Goal: Find specific page/section: Find specific page/section

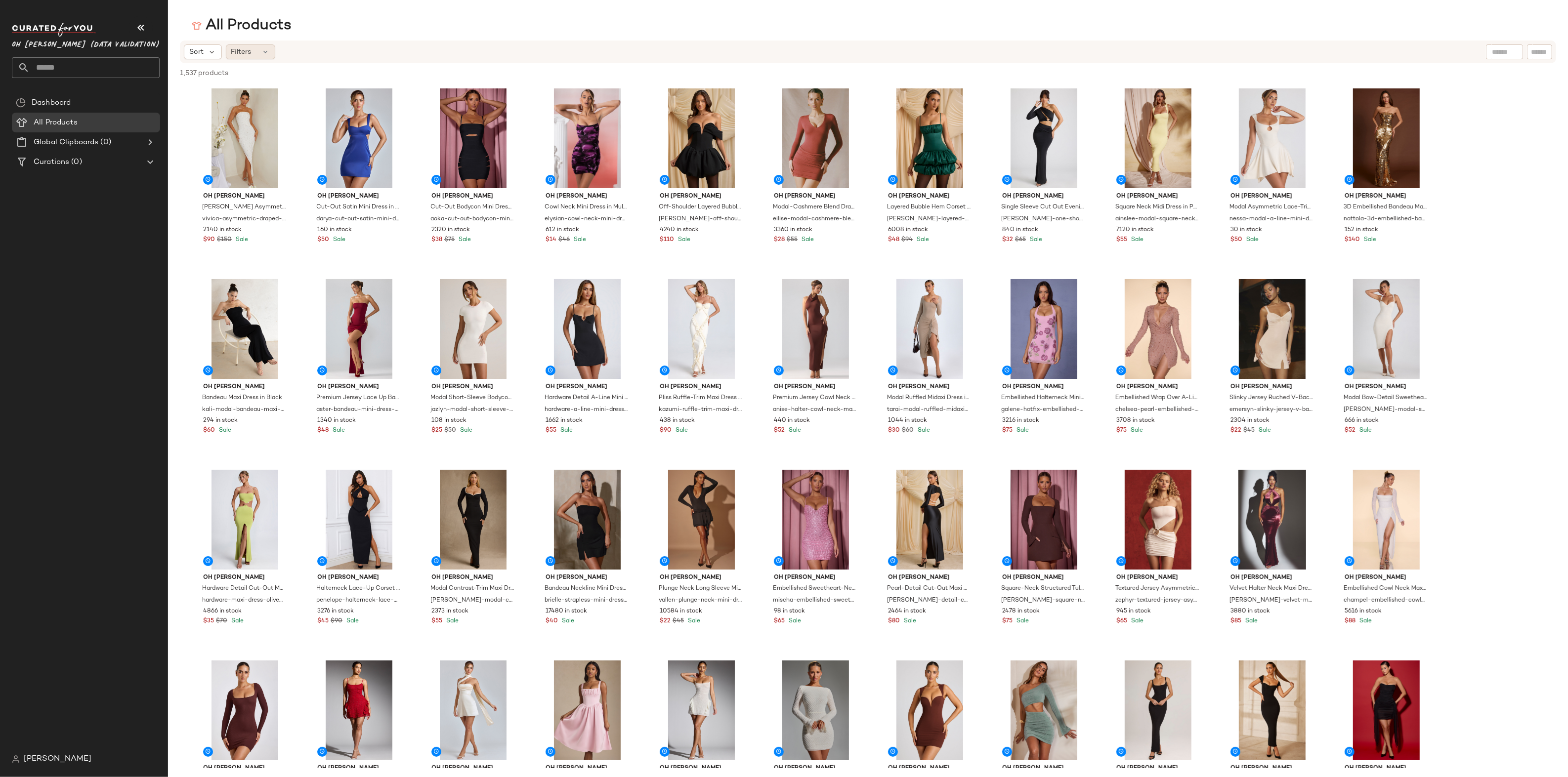
click at [235, 47] on span "Filters" at bounding box center [241, 52] width 20 height 10
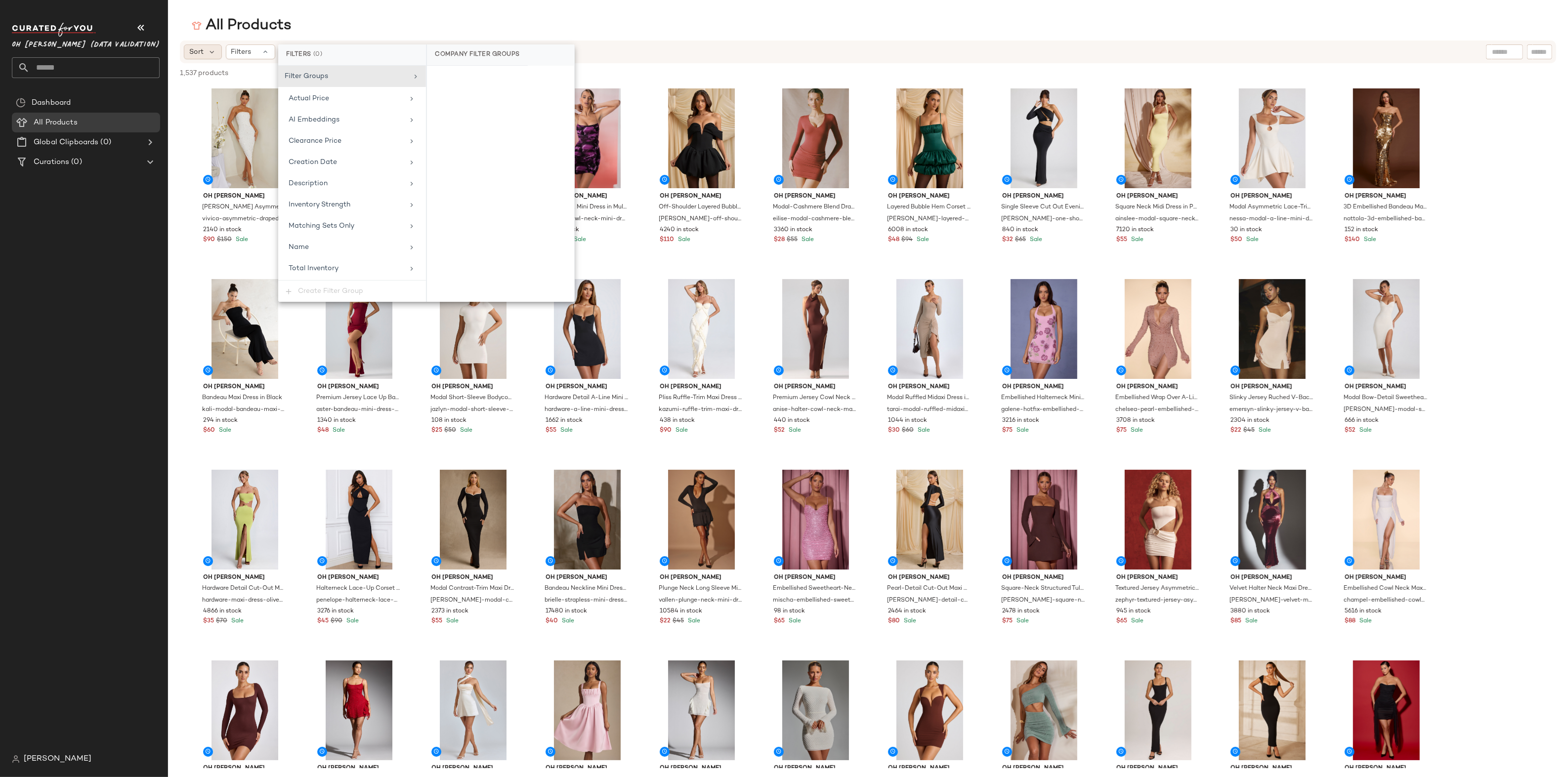
click at [203, 51] on span "Sort" at bounding box center [197, 52] width 15 height 10
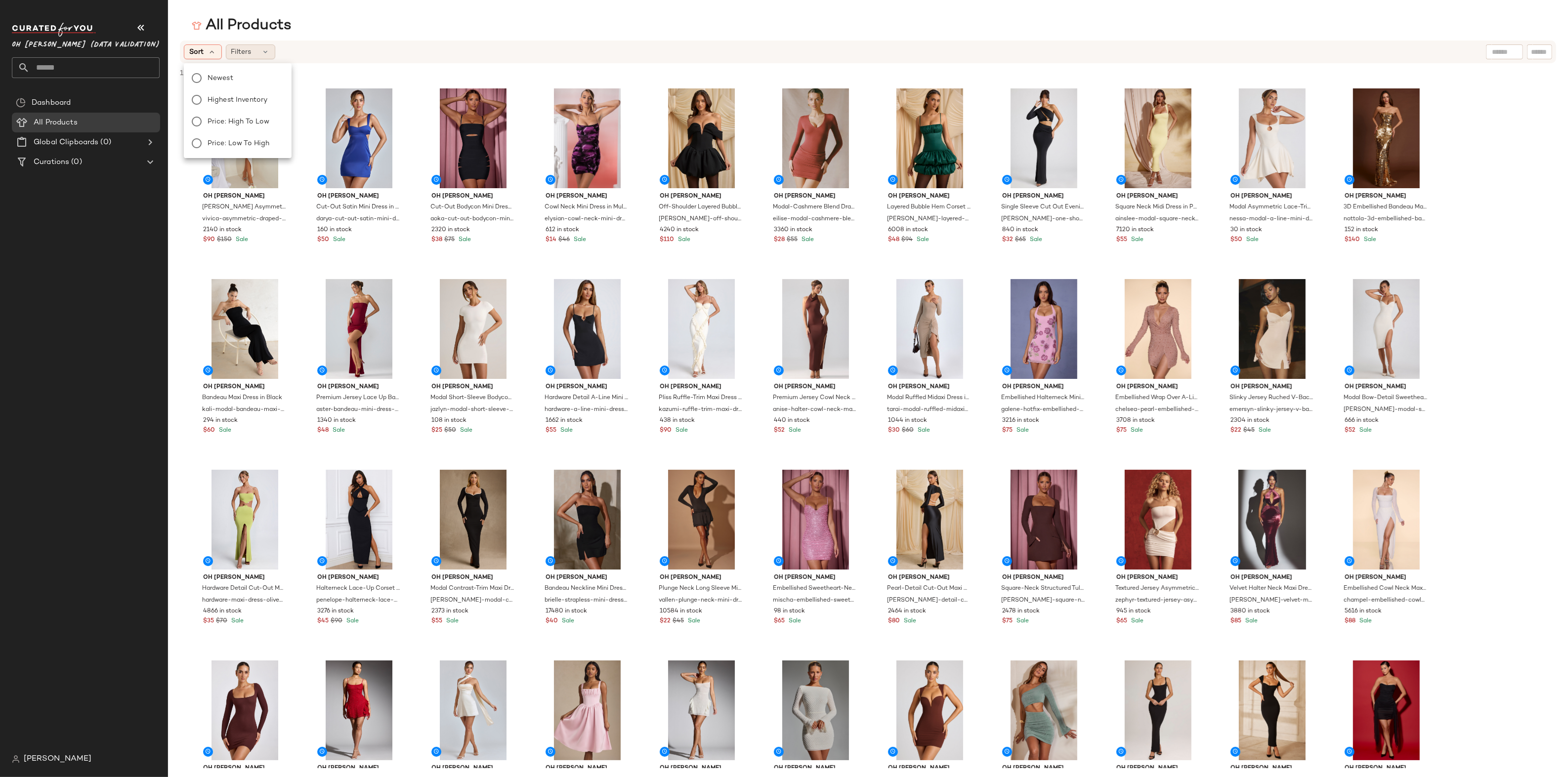
click at [262, 46] on div "Filters" at bounding box center [250, 52] width 49 height 15
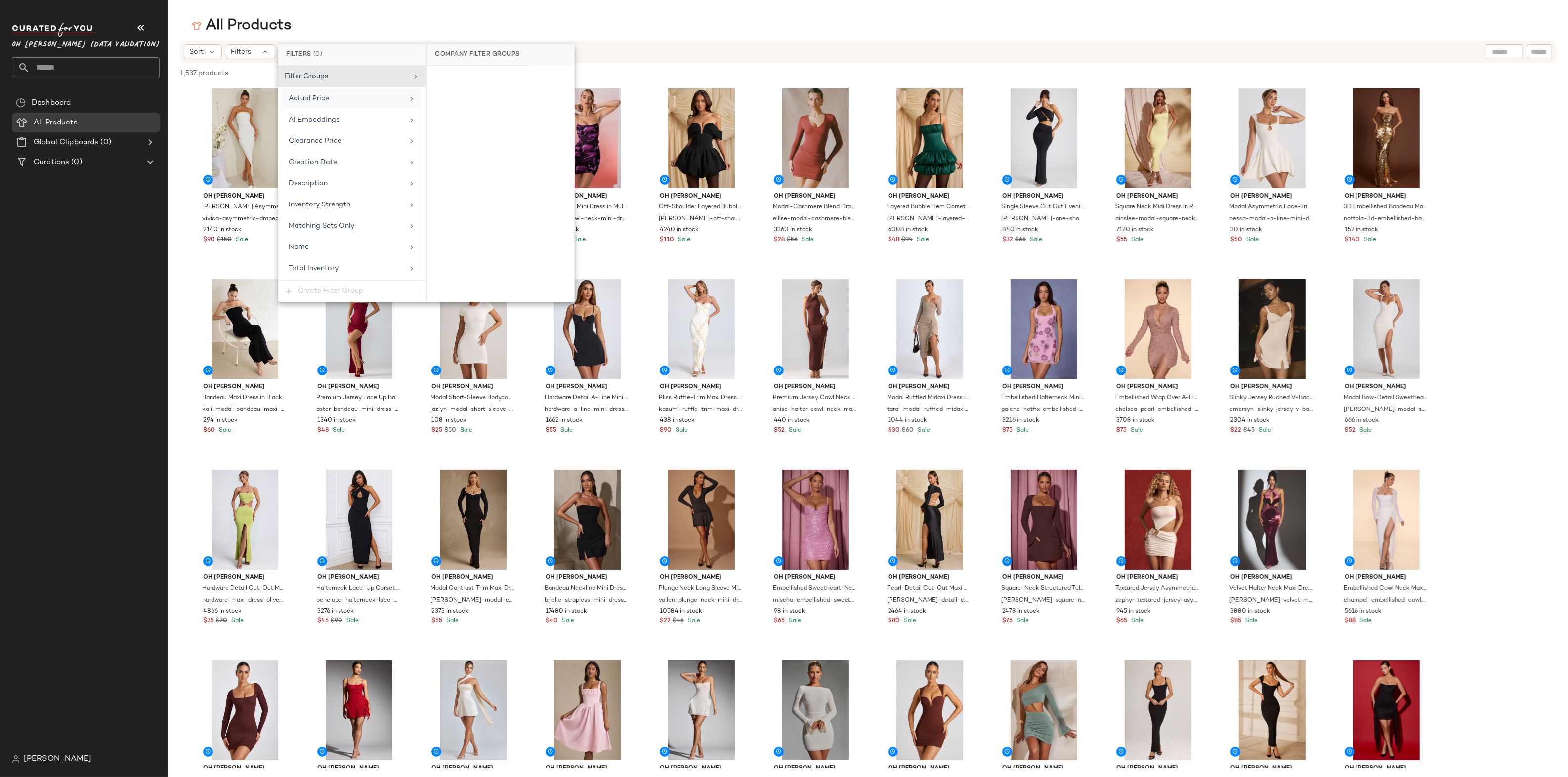
click at [315, 89] on div "Actual Price" at bounding box center [352, 99] width 140 height 19
click at [327, 108] on div "Filter Groups Actual Price AI Embeddings Clearance Price Creation Date Descript…" at bounding box center [352, 173] width 148 height 214
click at [324, 113] on div "AI Embeddings" at bounding box center [352, 120] width 140 height 19
click at [327, 142] on span "Clearance Price" at bounding box center [315, 141] width 53 height 7
click at [321, 167] on div "Creation Date" at bounding box center [352, 162] width 140 height 19
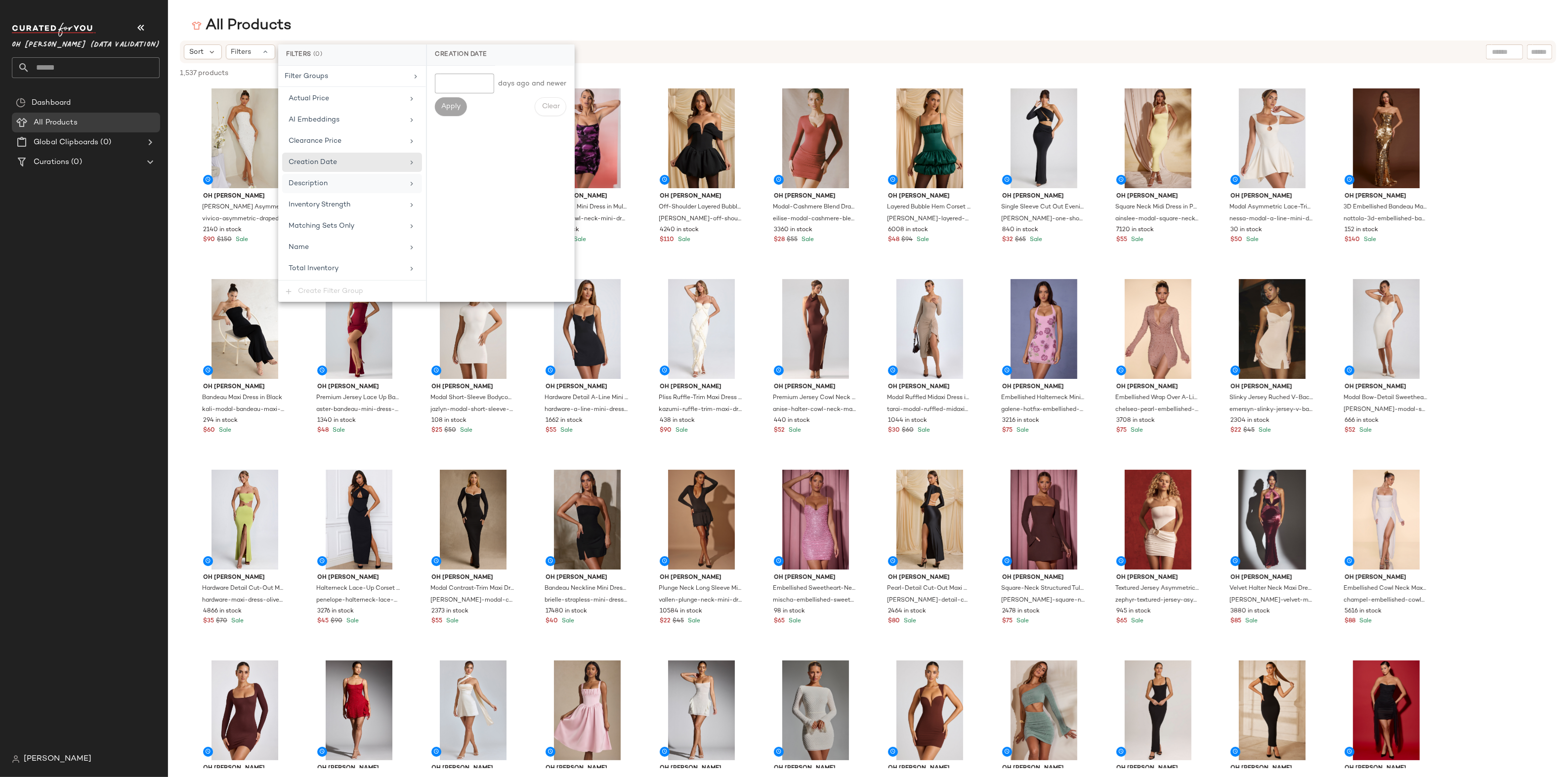
click at [317, 183] on span "Description" at bounding box center [308, 184] width 39 height 7
click at [317, 201] on span "Inventory Strength" at bounding box center [319, 204] width 61 height 7
click at [317, 225] on span "Matching Sets Only" at bounding box center [321, 226] width 66 height 7
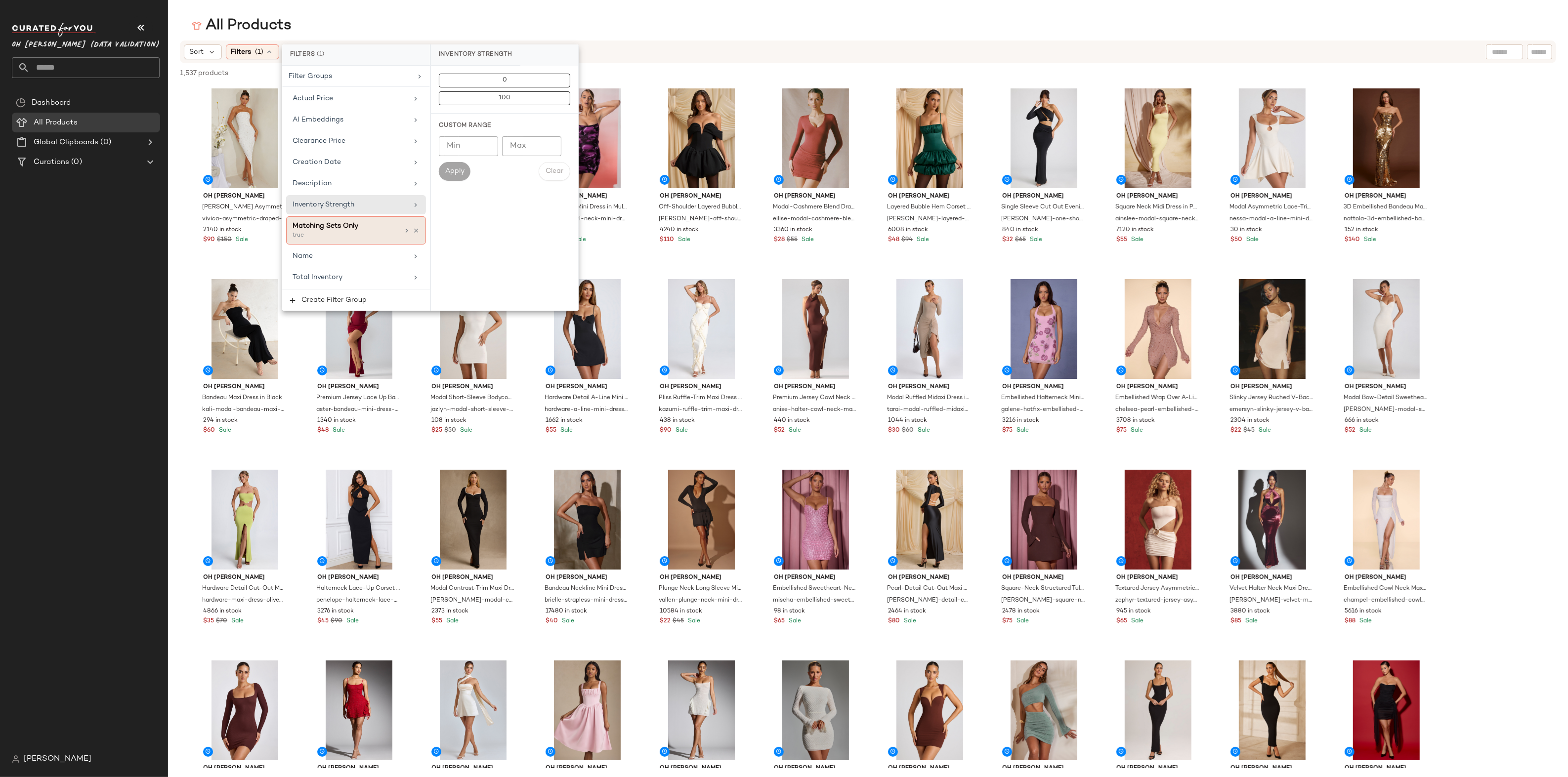
click at [317, 237] on div "true" at bounding box center [342, 235] width 99 height 9
click at [328, 266] on span "Total Inventory" at bounding box center [313, 268] width 50 height 7
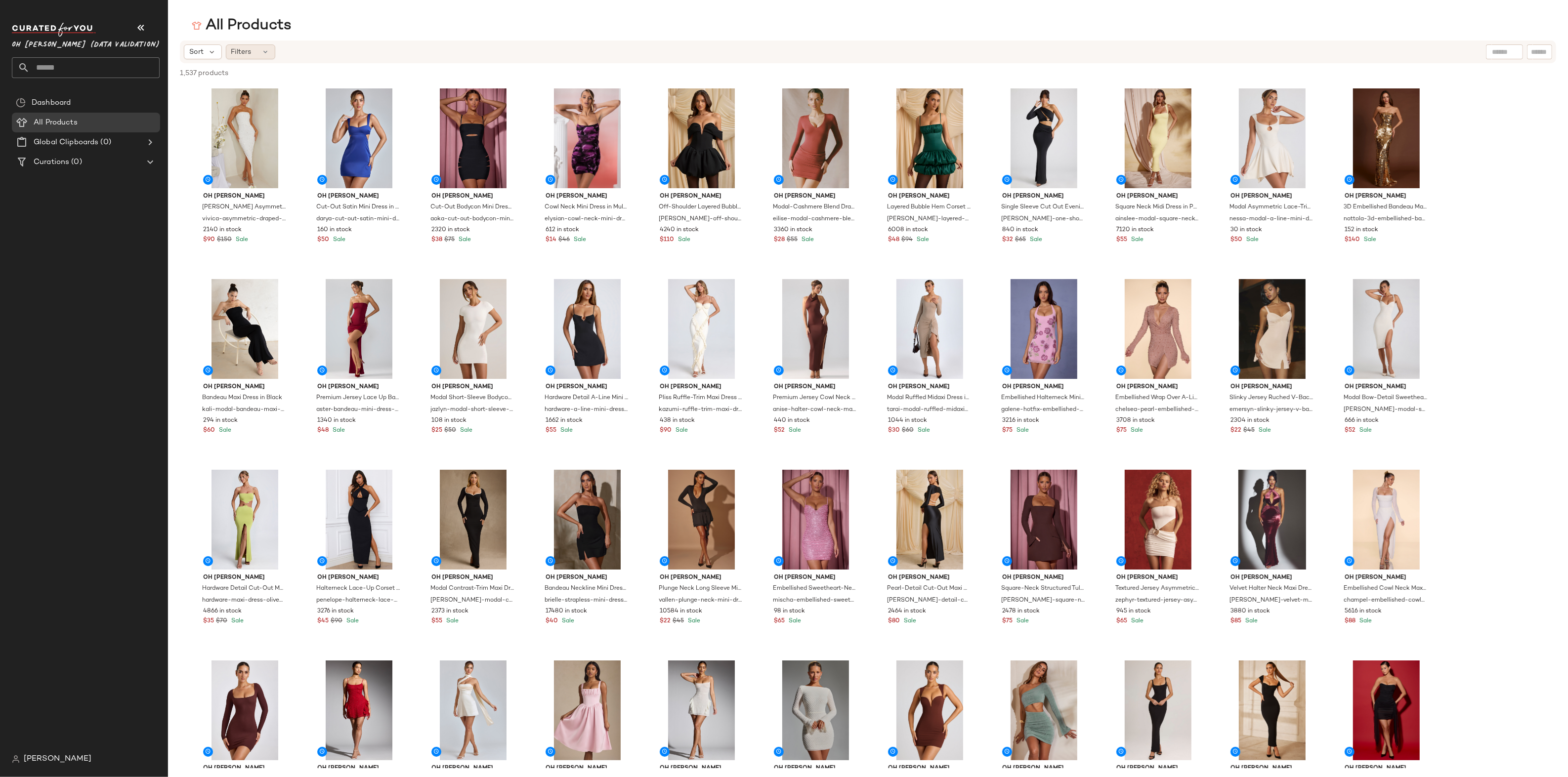
click at [245, 46] on div "Filters" at bounding box center [250, 52] width 49 height 15
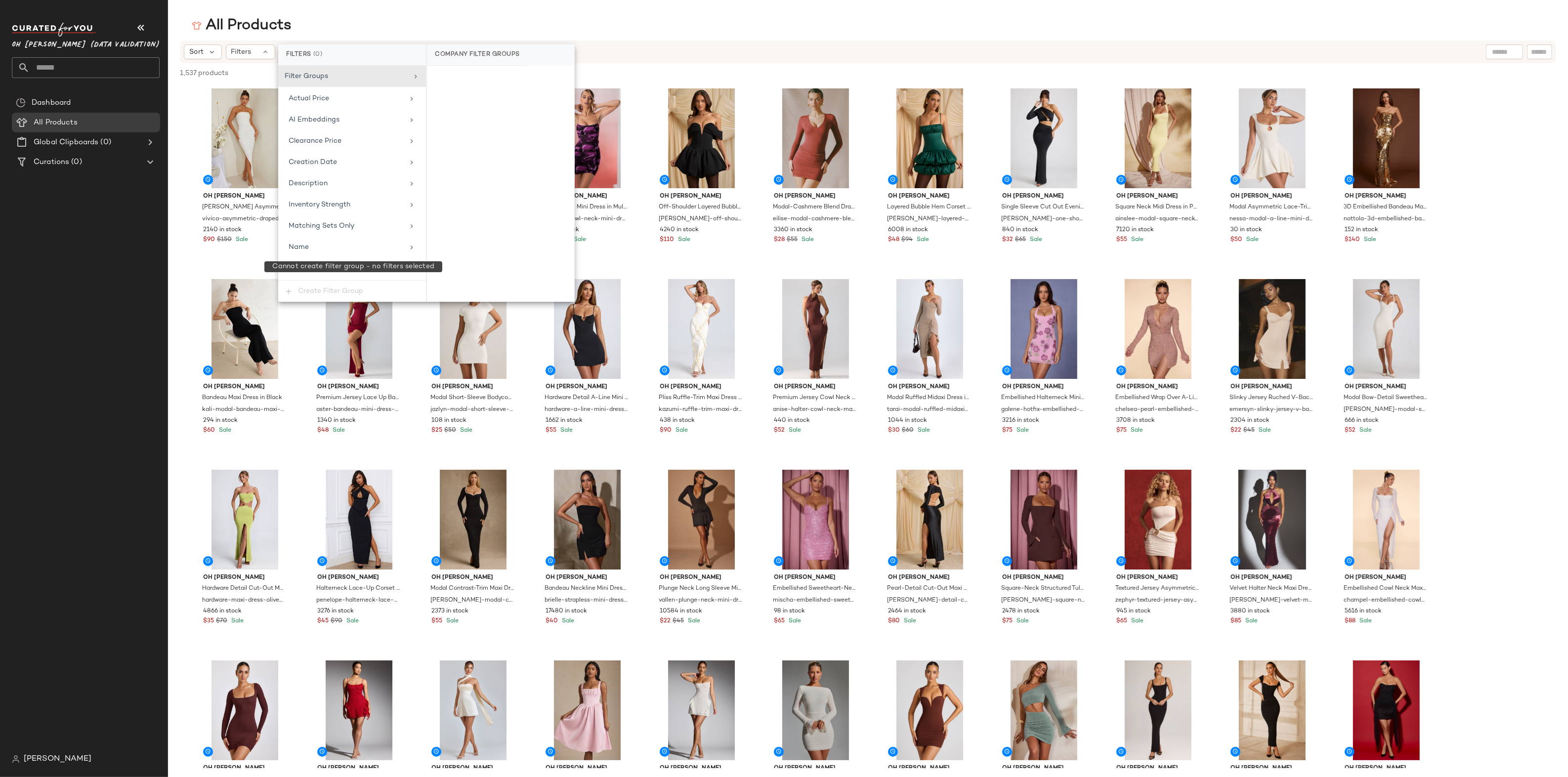
click at [290, 288] on span "Create Filter Group" at bounding box center [352, 291] width 148 height 21
click at [167, 367] on div "Dashboard All Products Global Clipboards (0) Curations (0)" at bounding box center [89, 421] width 156 height 657
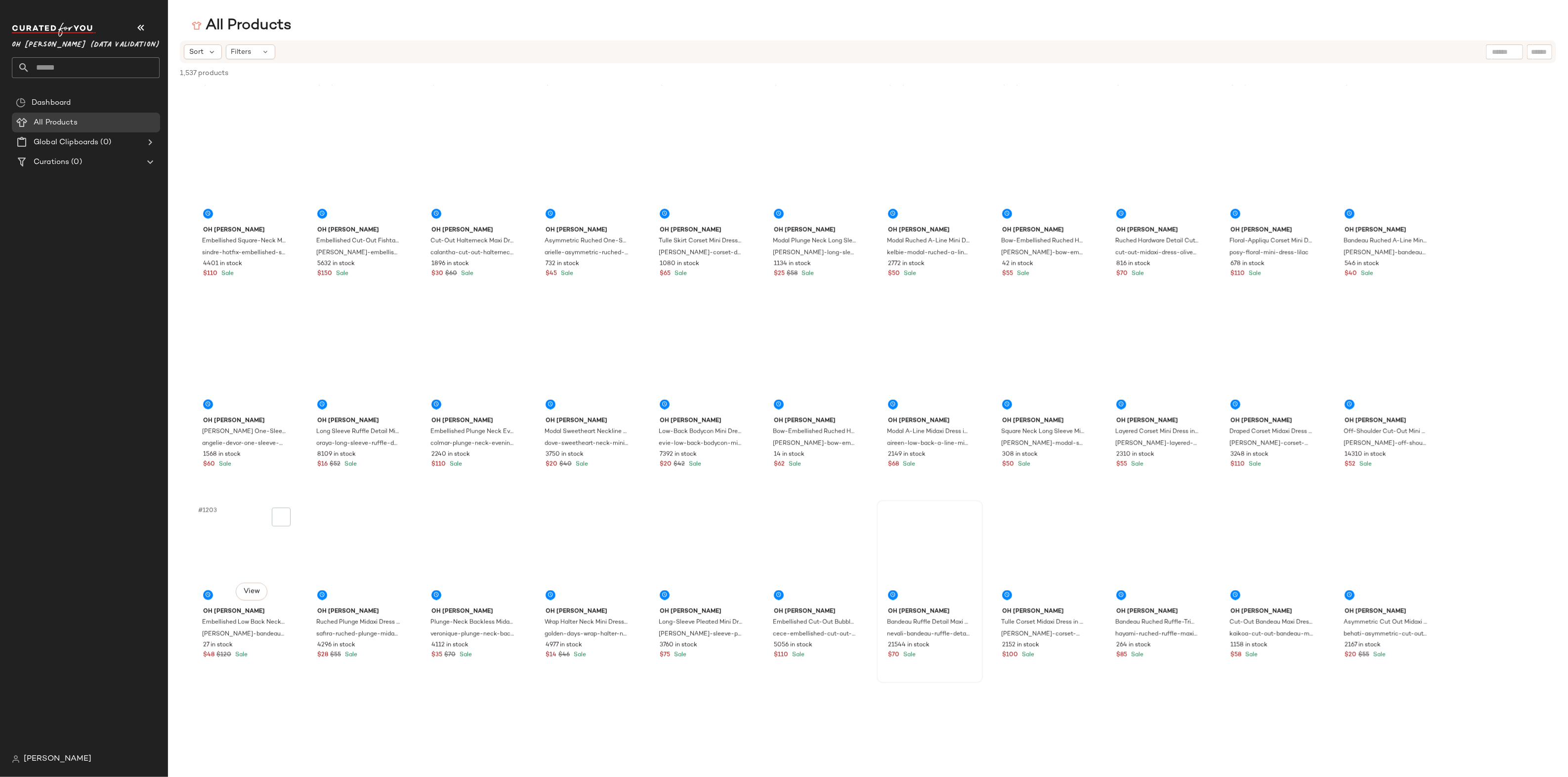
scroll to position [11435, 0]
